Goal: Navigation & Orientation: Understand site structure

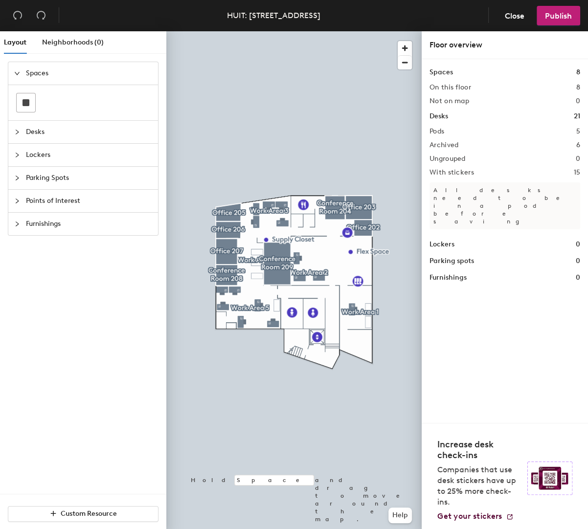
click at [27, 154] on span "Lockers" at bounding box center [89, 155] width 126 height 22
click at [47, 204] on span "Points of Interest" at bounding box center [89, 201] width 126 height 22
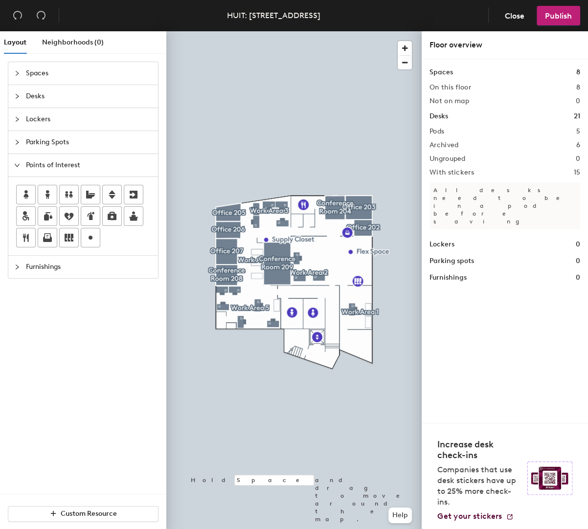
click at [39, 123] on span "Lockers" at bounding box center [89, 119] width 126 height 22
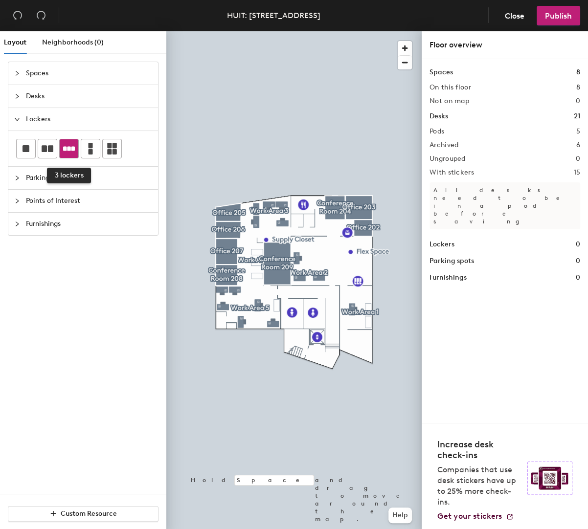
click at [62, 152] on div at bounding box center [69, 148] width 19 height 19
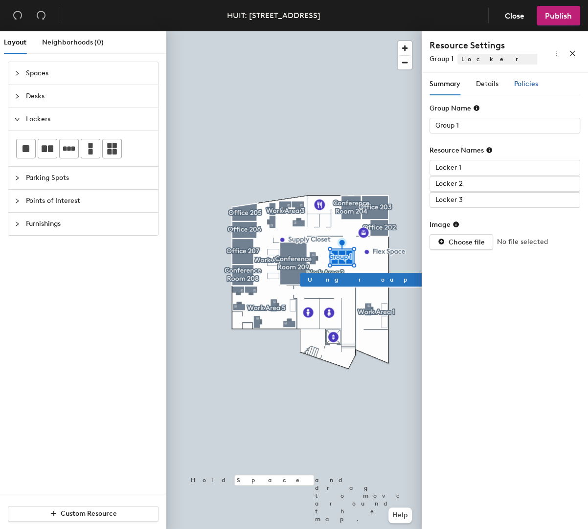
click at [525, 87] on span "Policies" at bounding box center [526, 84] width 24 height 8
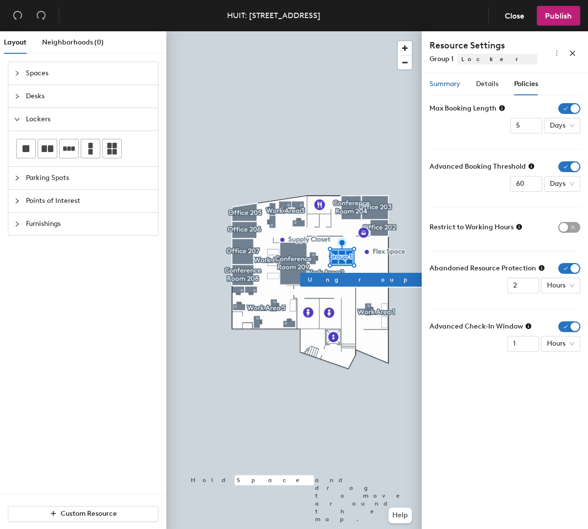
click at [445, 87] on span "Summary" at bounding box center [444, 84] width 31 height 8
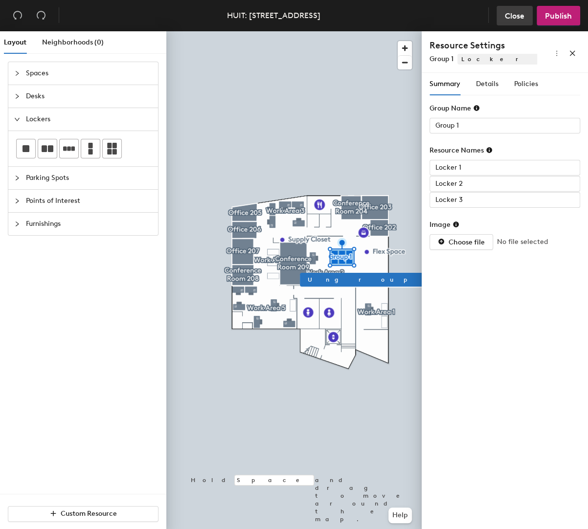
click at [524, 14] on span "Close" at bounding box center [514, 15] width 20 height 9
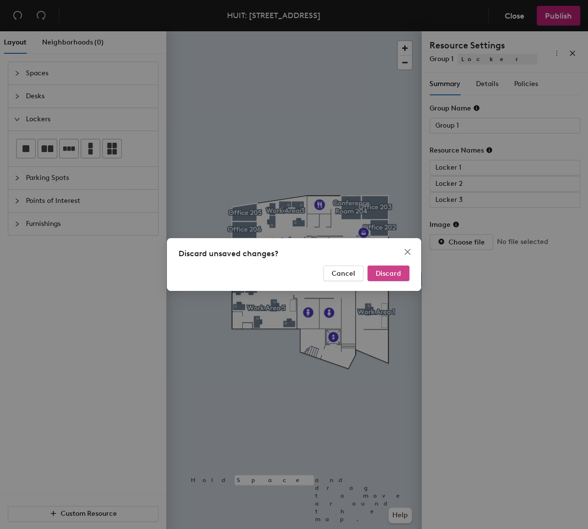
click at [400, 267] on button "Discard" at bounding box center [388, 273] width 42 height 16
